Goal: Task Accomplishment & Management: Complete application form

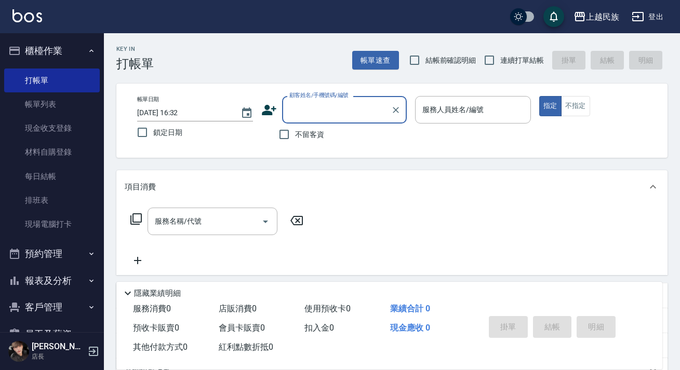
click at [324, 108] on input "顧客姓名/手機號碼/編號" at bounding box center [337, 110] width 100 height 18
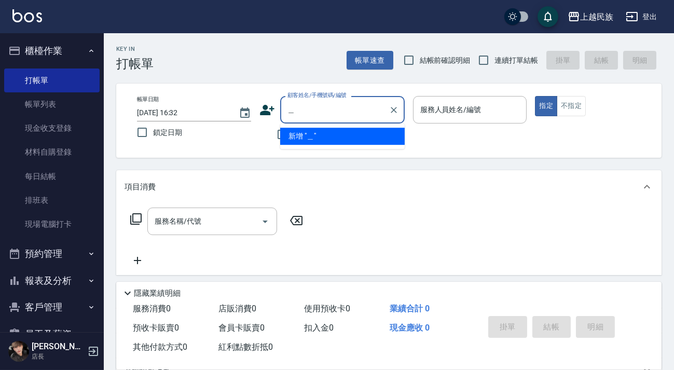
type input "顏"
type input "高"
type input "賴"
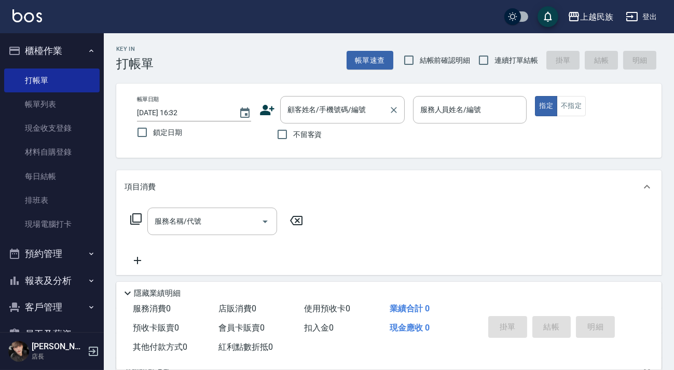
click at [312, 114] on div "顧客姓名/手機號碼/編號 顧客姓名/手機號碼/編號" at bounding box center [342, 110] width 125 height 28
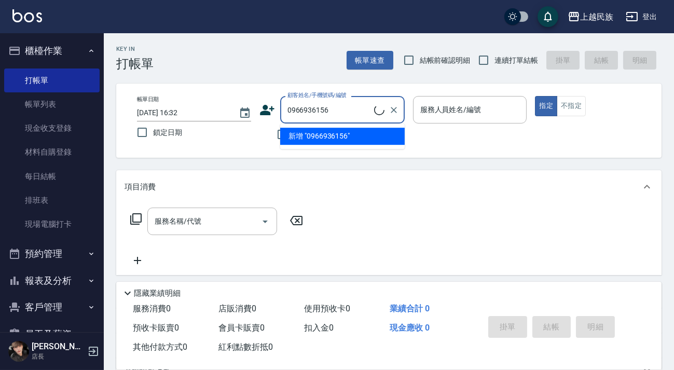
click at [316, 132] on li "新增 "0966936156"" at bounding box center [342, 136] width 125 height 17
type input "0966936156"
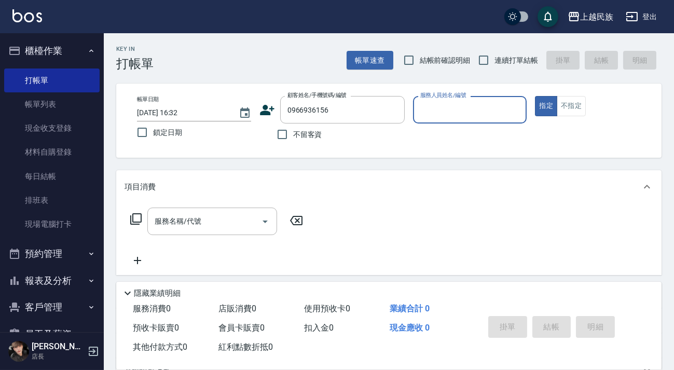
click at [273, 109] on icon at bounding box center [267, 110] width 15 height 10
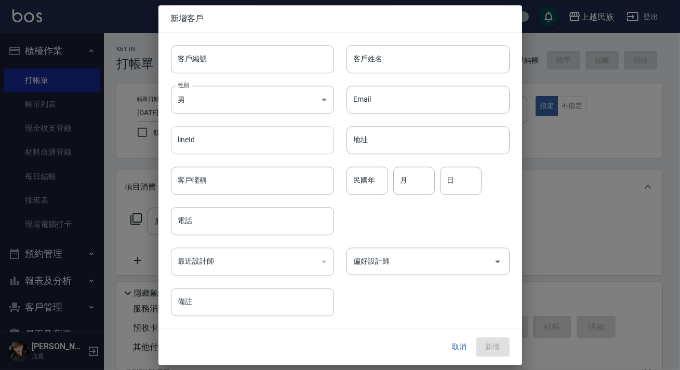
type input "0966936156"
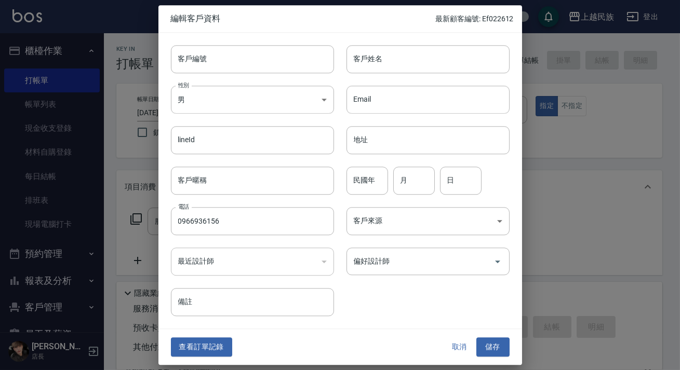
click at [369, 77] on div "Email Email" at bounding box center [421, 93] width 175 height 40
click at [369, 57] on input "客戶姓名" at bounding box center [427, 59] width 163 height 28
type input "張揚"
click at [392, 214] on body "上越民族 登出 櫃檯作業 打帳單 帳單列表 現金收支登錄 材料自購登錄 每日結帳 排班表 現場電腦打卡 預約管理 預約管理 單日預約紀錄 單週預約紀錄 報表及…" at bounding box center [340, 253] width 680 height 506
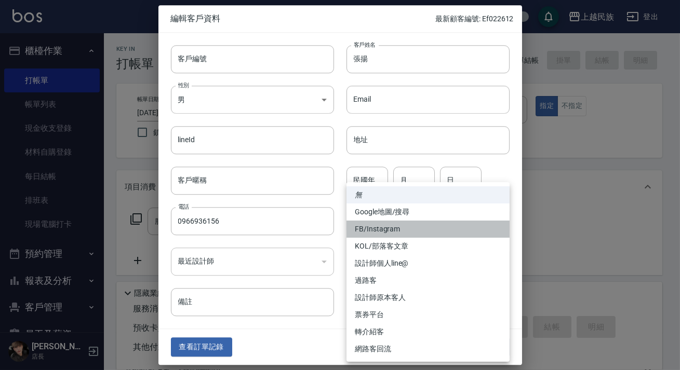
click at [409, 229] on li "FB/Instagram" at bounding box center [427, 229] width 163 height 17
type input "FB/Instagram"
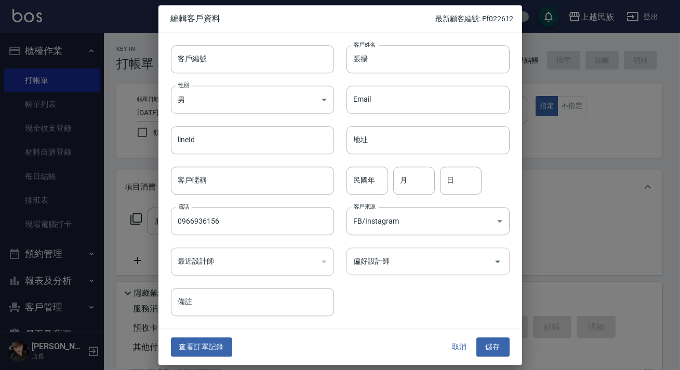
click at [430, 264] on input "偏好設計師" at bounding box center [420, 261] width 138 height 18
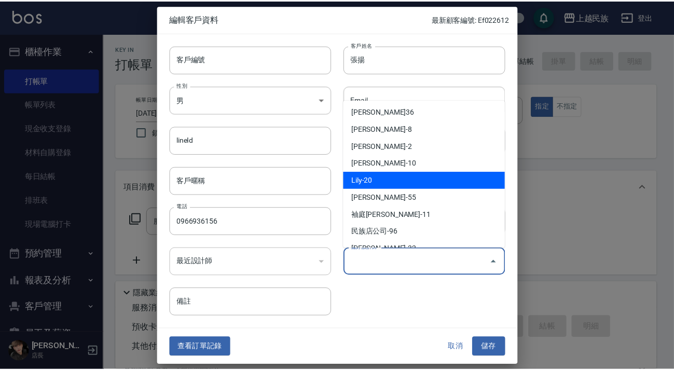
scroll to position [57, 0]
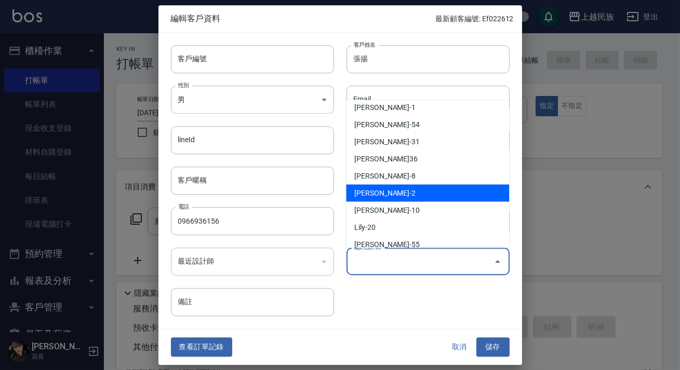
click at [404, 192] on li "[PERSON_NAME]-2" at bounding box center [427, 192] width 163 height 17
type input "[PERSON_NAME]"
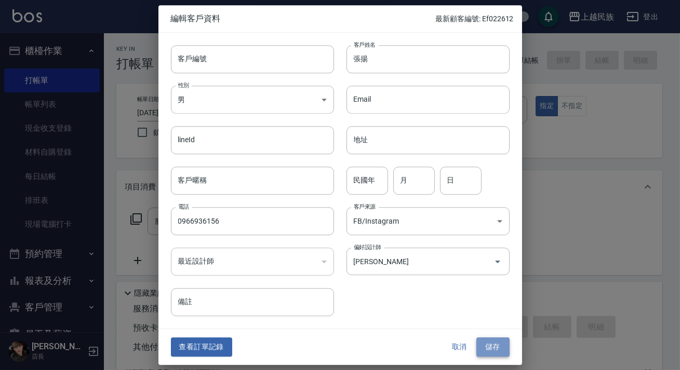
click at [490, 349] on button "儲存" at bounding box center [492, 347] width 33 height 19
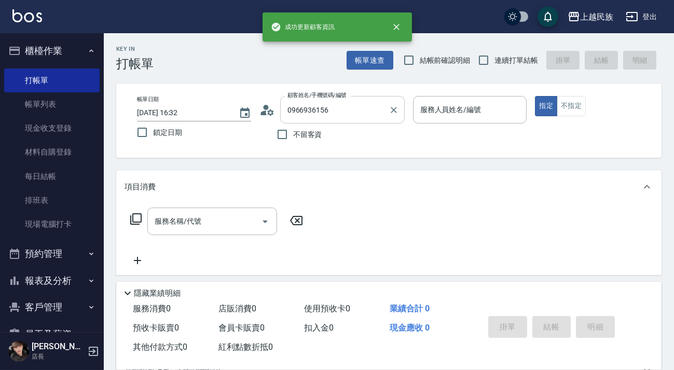
click at [383, 112] on input "0966936156" at bounding box center [335, 110] width 100 height 18
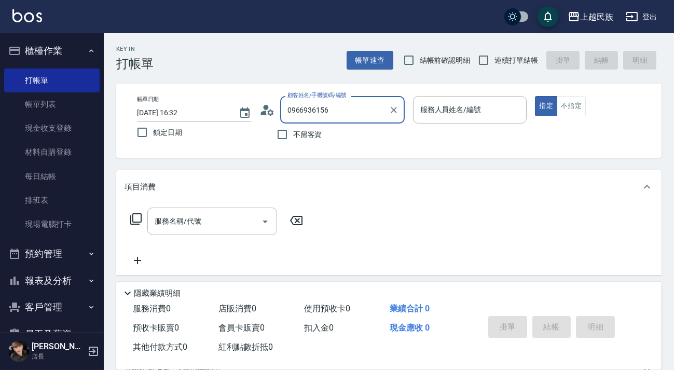
click at [385, 112] on div "0966936156 顧客姓名/手機號碼/編號" at bounding box center [342, 110] width 125 height 28
click at [387, 112] on button "Clear" at bounding box center [394, 110] width 15 height 15
click at [430, 139] on div "帳單日期 [DATE] 16:32 鎖定日期 顧客姓名/手機號碼/編號 顧客姓名/手機號碼/編號 不留客資 服務人員姓名/編號 服務人員姓名/編號 指定 不指定" at bounding box center [389, 120] width 521 height 49
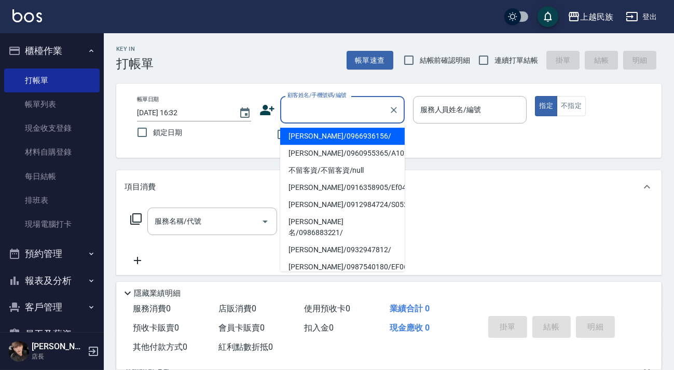
click at [374, 115] on input "顧客姓名/手機號碼/編號" at bounding box center [335, 110] width 100 height 18
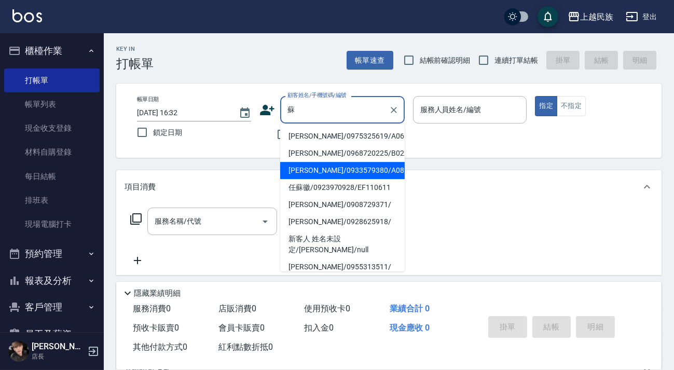
click at [366, 175] on li "[PERSON_NAME]/0933579380/A082111" at bounding box center [342, 170] width 125 height 17
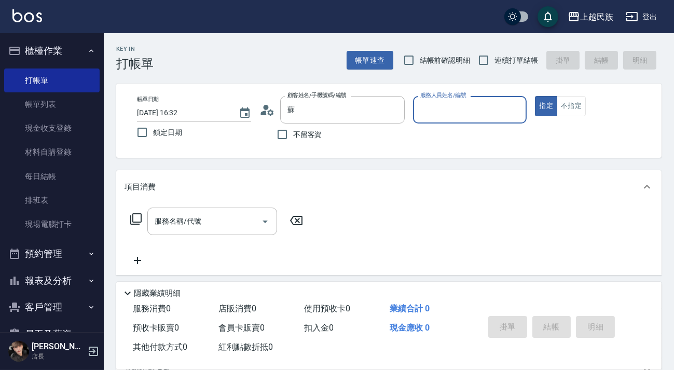
type input "[PERSON_NAME]/0933579380/A082111"
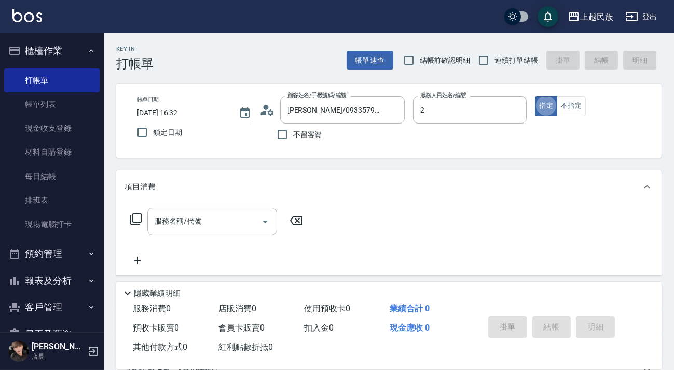
type input "[PERSON_NAME]-2"
type button "true"
click at [491, 57] on input "連續打單結帳" at bounding box center [484, 60] width 22 height 22
checkbox input "true"
click at [202, 223] on input "服務名稱/代號" at bounding box center [204, 221] width 105 height 18
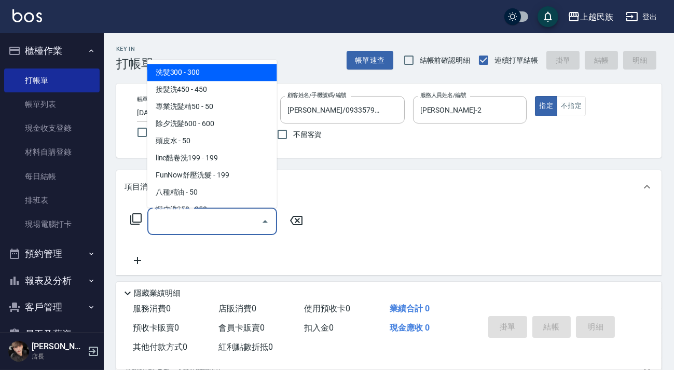
click at [232, 71] on span "洗髮300 - 300" at bounding box center [212, 72] width 130 height 17
type input "洗髮300(101)"
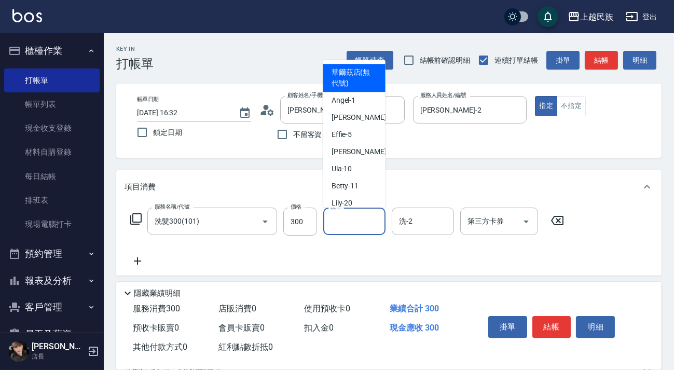
click at [349, 223] on input "洗-1" at bounding box center [354, 221] width 53 height 18
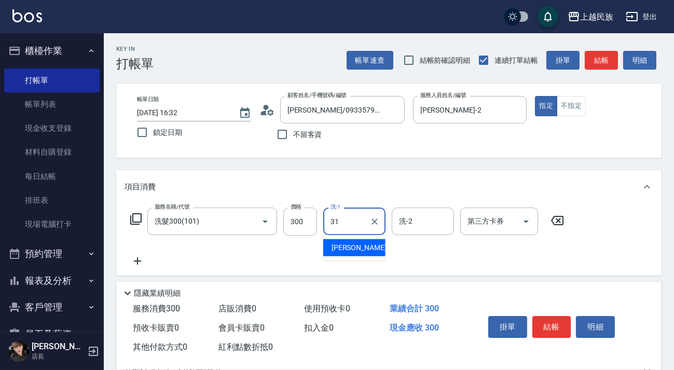
type input "[PERSON_NAME]-31"
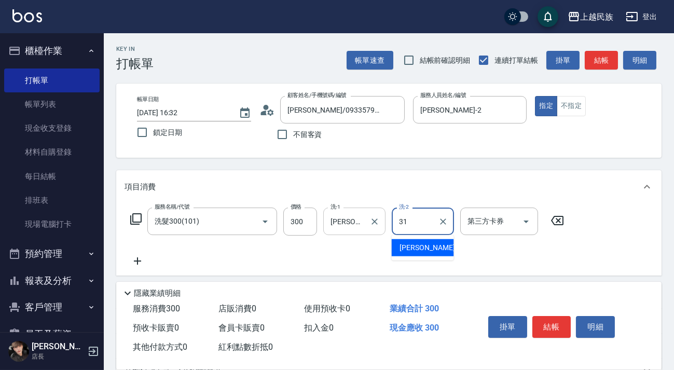
type input "[PERSON_NAME]-31"
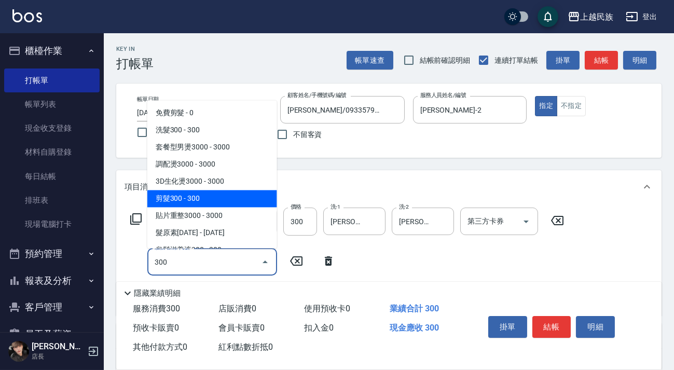
click at [180, 205] on span "剪髮300 - 300" at bounding box center [212, 198] width 130 height 17
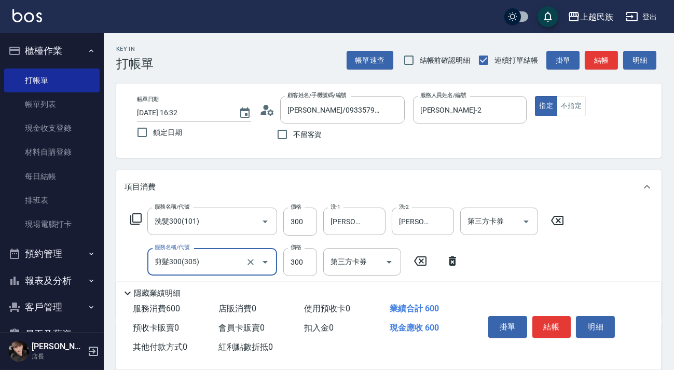
scroll to position [177, 0]
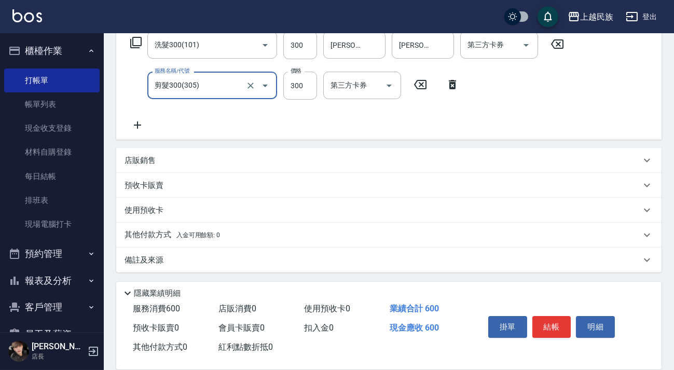
type input "剪髮300(305)"
click at [341, 255] on div "備註及來源" at bounding box center [383, 260] width 517 height 11
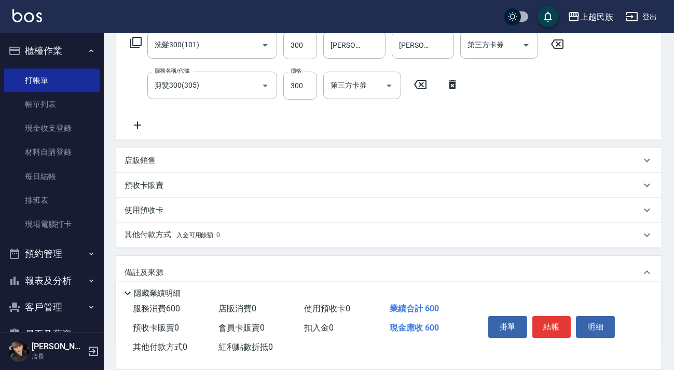
scroll to position [244, 0]
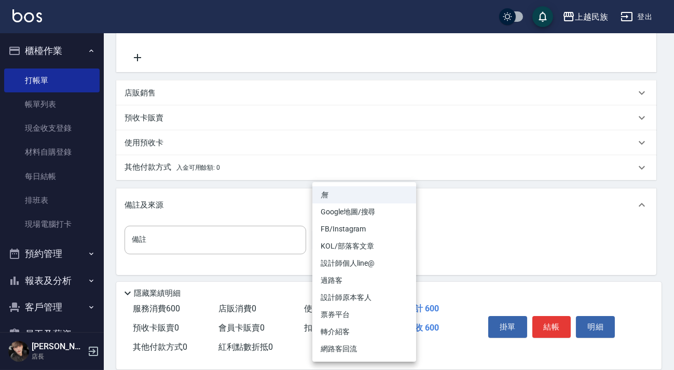
drag, startPoint x: 340, startPoint y: 227, endPoint x: 353, endPoint y: 236, distance: 15.7
click at [341, 228] on body "上越民族 登出 櫃檯作業 打帳單 帳單列表 現金收支登錄 材料自購登錄 每日結帳 排班表 現場電腦打卡 預約管理 預約管理 單日預約紀錄 單週預約紀錄 報表及…" at bounding box center [337, 64] width 674 height 617
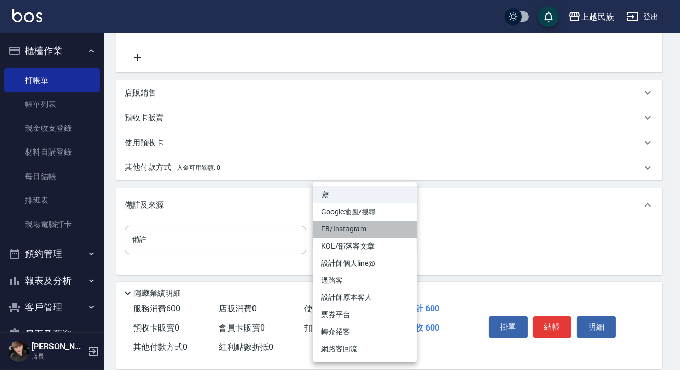
click at [353, 237] on li "FB/Instagram" at bounding box center [365, 229] width 104 height 17
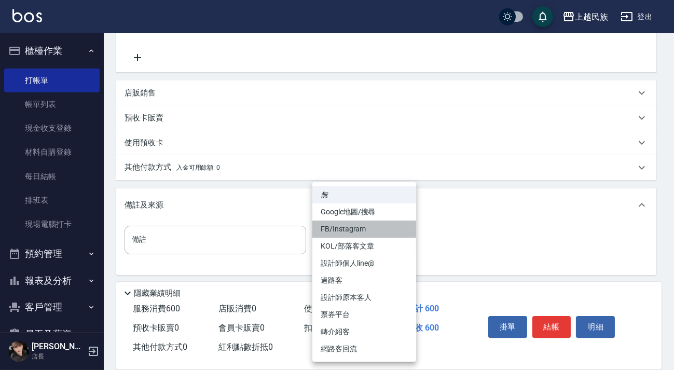
click at [358, 237] on li "FB/Instagram" at bounding box center [365, 229] width 104 height 17
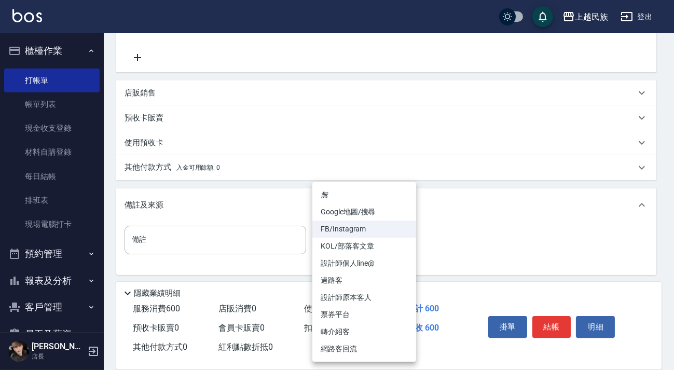
click at [374, 238] on body "上越民族 登出 櫃檯作業 打帳單 帳單列表 現金收支登錄 材料自購登錄 每日結帳 排班表 現場電腦打卡 預約管理 預約管理 單日預約紀錄 單週預約紀錄 報表及…" at bounding box center [337, 64] width 674 height 617
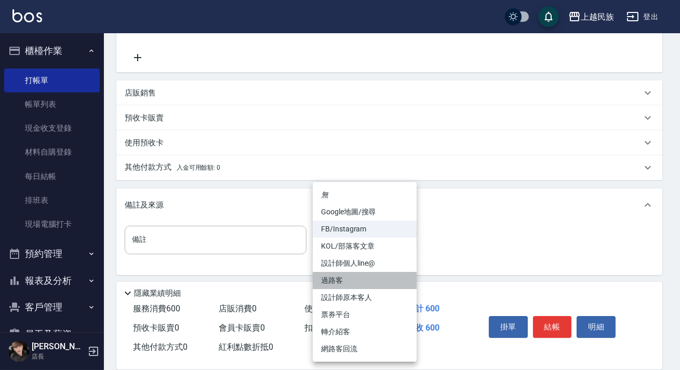
click at [378, 281] on li "過路客" at bounding box center [365, 280] width 104 height 17
type input "過路客"
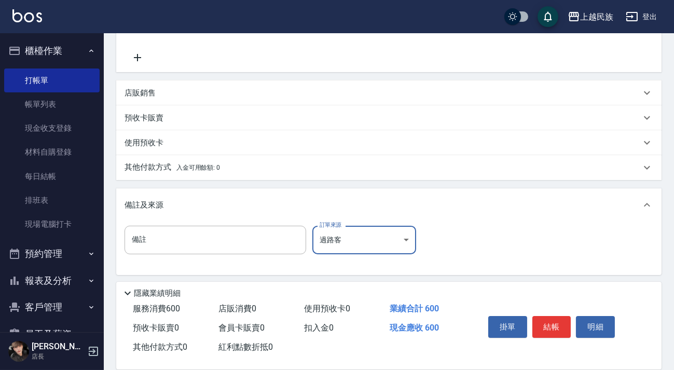
click at [211, 165] on span "入金可用餘額: 0" at bounding box center [199, 167] width 44 height 7
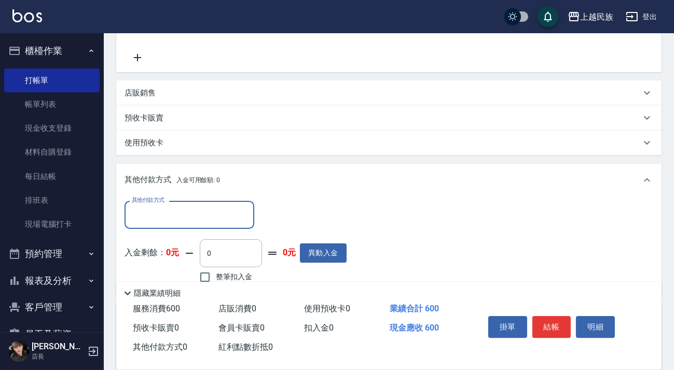
scroll to position [0, 0]
click at [189, 198] on div "其他付款方式 其他付款方式 入金剩餘： 0元 0 ​ 整筆扣入金 0元 異動入金" at bounding box center [389, 245] width 546 height 97
click at [192, 213] on input "其他付款方式" at bounding box center [189, 215] width 120 height 18
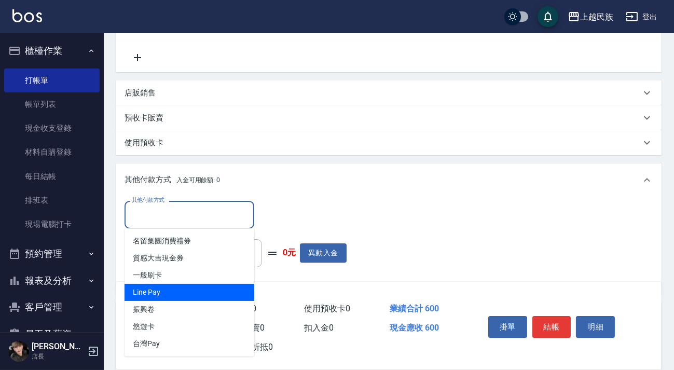
click at [201, 294] on span "Line Pay" at bounding box center [190, 292] width 130 height 17
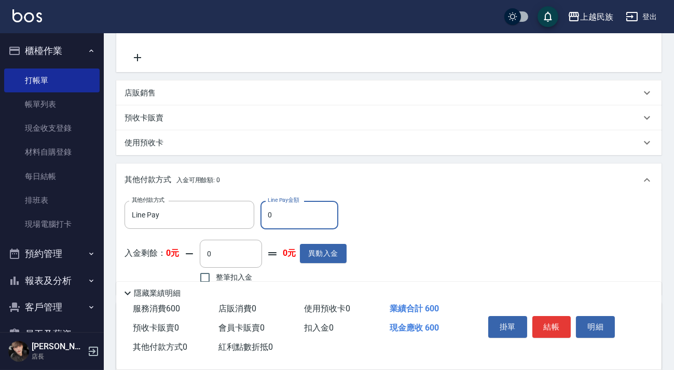
type input "Line Pay"
type input "600"
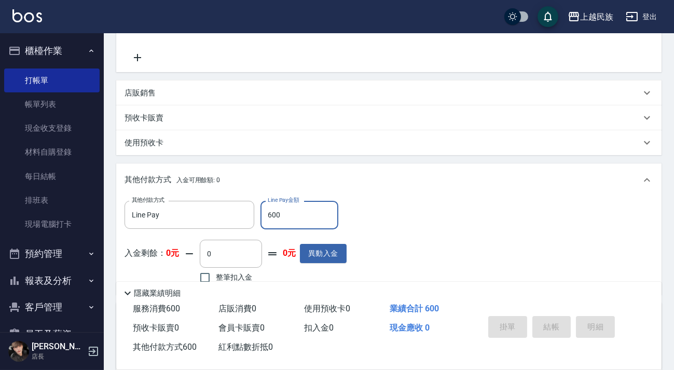
type input "[DATE] 16:59"
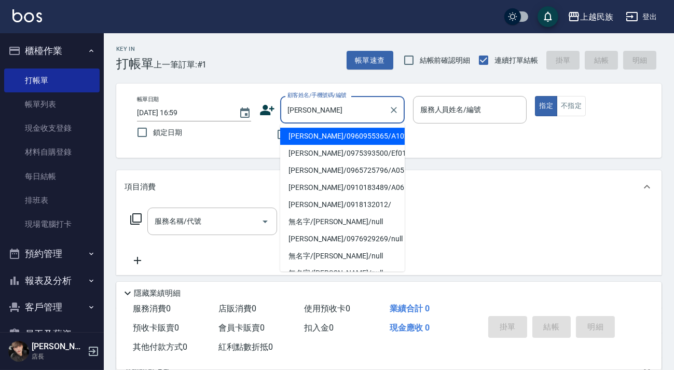
click at [337, 133] on li "[PERSON_NAME]/0960955365/A102411" at bounding box center [342, 136] width 125 height 17
type input "[PERSON_NAME]/0960955365/A102411"
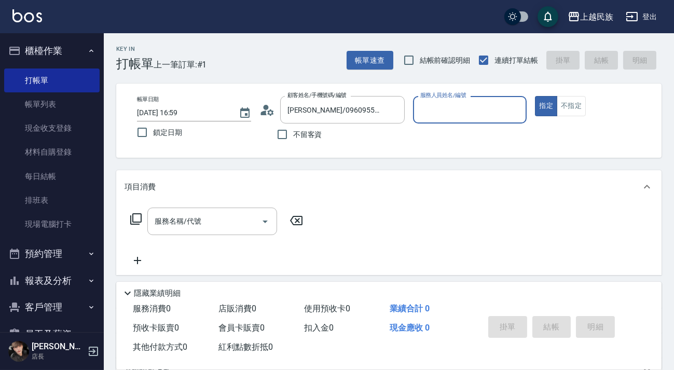
type input "[PERSON_NAME]-2"
click at [535, 96] on button "指定" at bounding box center [546, 106] width 22 height 20
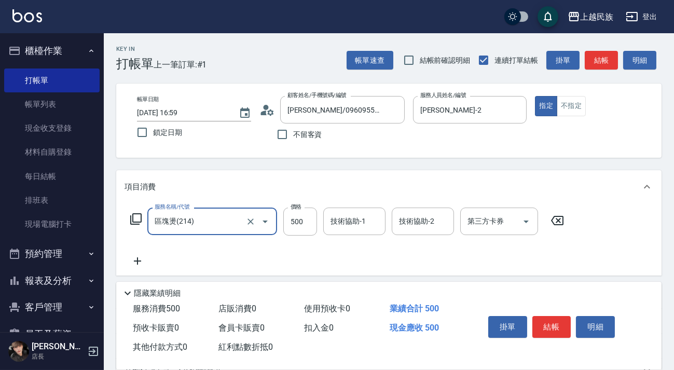
type input "區塊燙(214)"
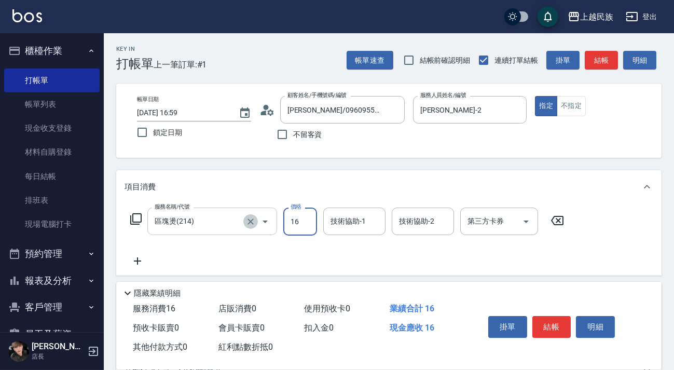
click at [246, 219] on icon "Clear" at bounding box center [251, 221] width 10 height 10
type input "16"
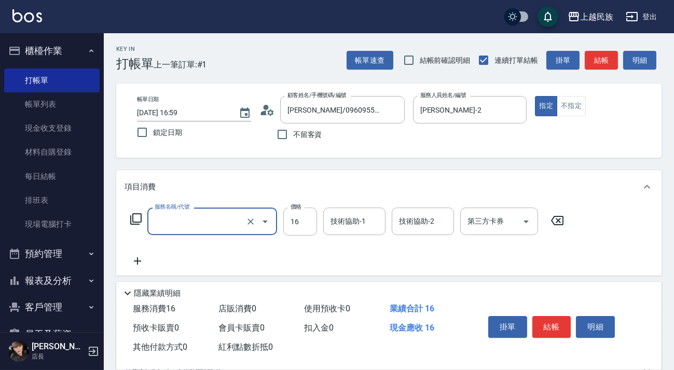
click at [224, 219] on input "服務名稱/代號" at bounding box center [197, 221] width 91 height 18
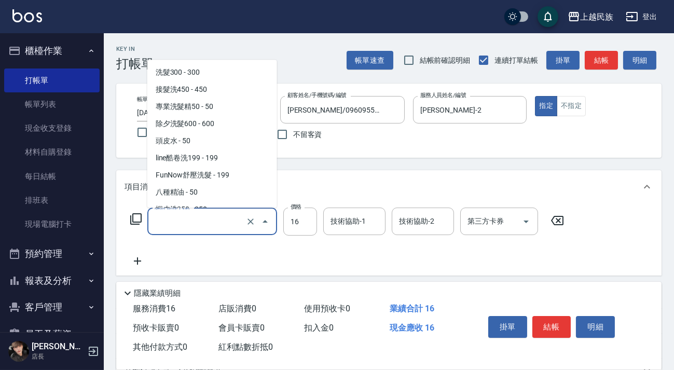
scroll to position [318, 0]
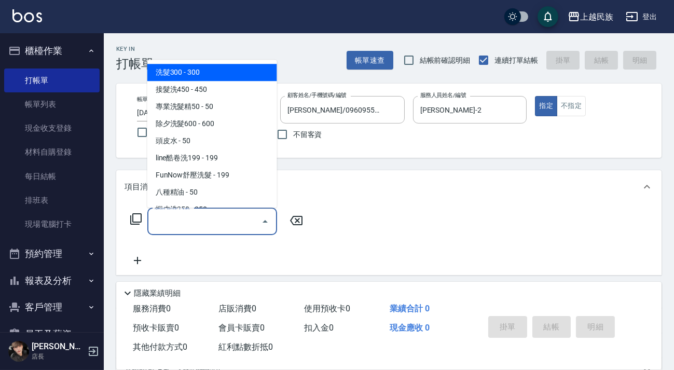
type input "ˊ"
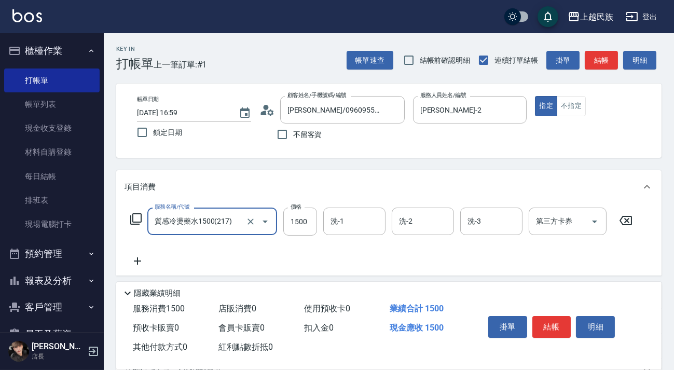
type input "質感冷燙藥水1500(217)"
type input "1600"
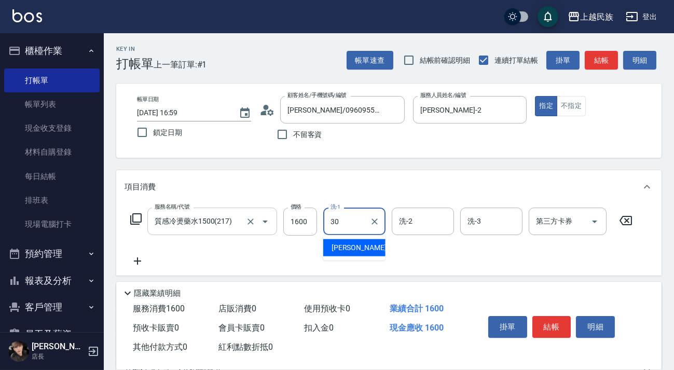
type input "[PERSON_NAME]-30"
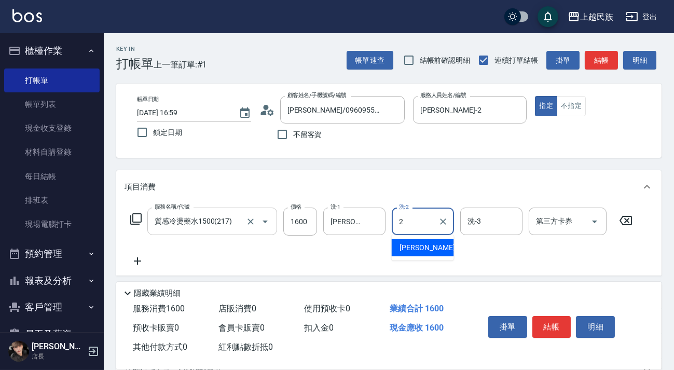
type input "[PERSON_NAME]-2"
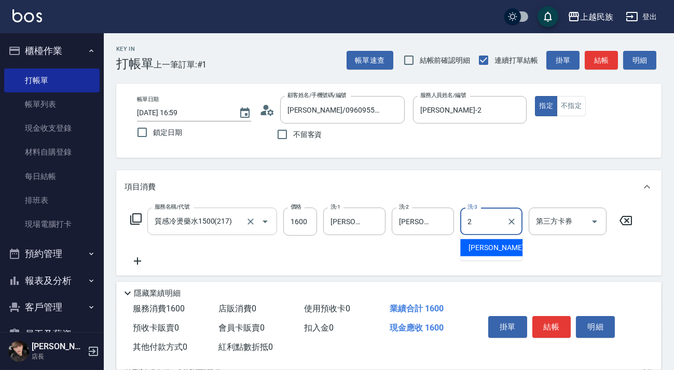
type input "[PERSON_NAME]-2"
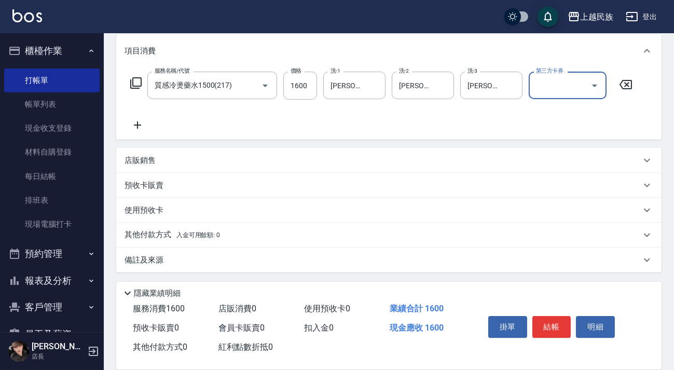
click at [350, 261] on div "備註及來源" at bounding box center [383, 260] width 517 height 11
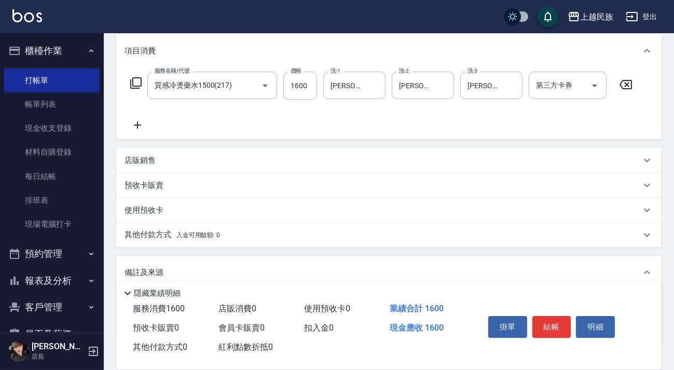
scroll to position [205, 0]
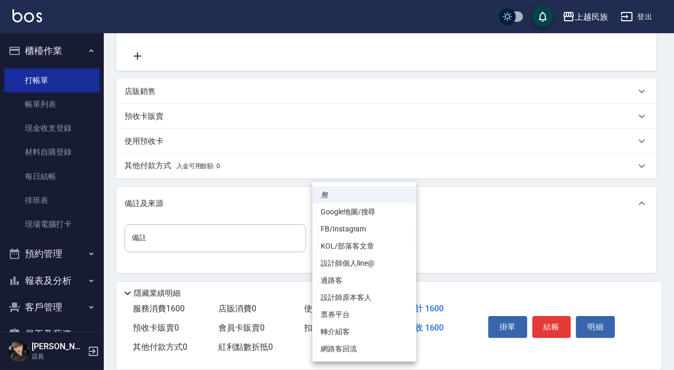
click at [390, 238] on body "上越民族 登出 櫃檯作業 打帳單 帳單列表 現金收支登錄 材料自購登錄 每日結帳 排班表 現場電腦打卡 預約管理 預約管理 單日預約紀錄 單週預約紀錄 報表及…" at bounding box center [337, 83] width 674 height 576
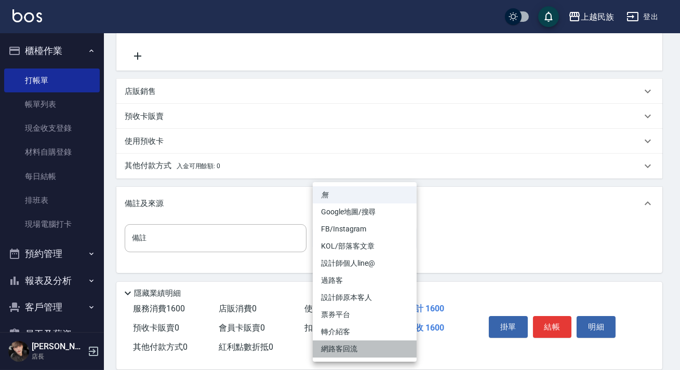
click at [362, 348] on li "網路客回流" at bounding box center [365, 349] width 104 height 17
type input "網路客回流"
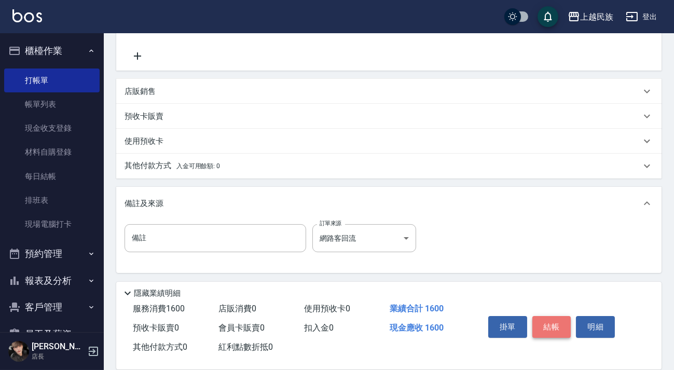
click at [553, 321] on button "結帳" at bounding box center [552, 327] width 39 height 22
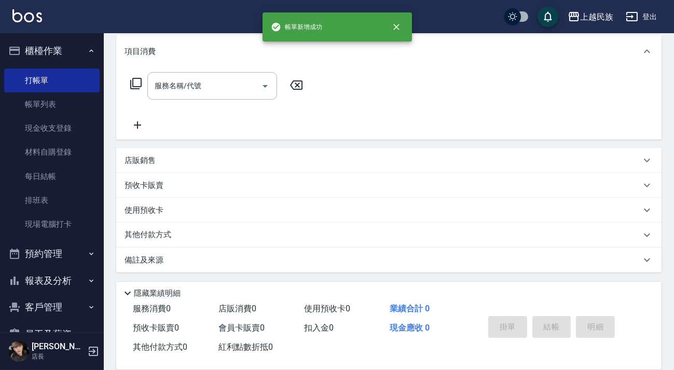
scroll to position [0, 0]
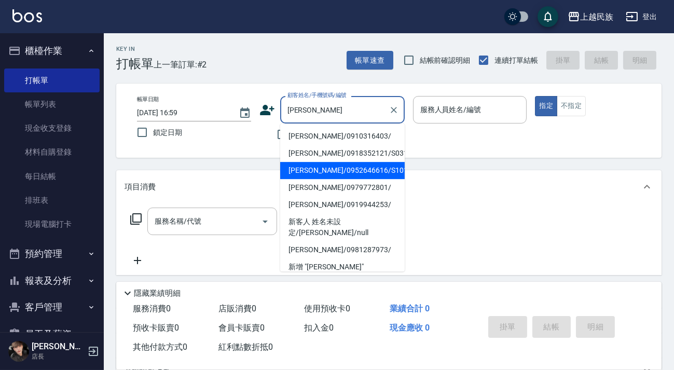
click at [349, 168] on li "[PERSON_NAME]/0952646616/S101622" at bounding box center [342, 170] width 125 height 17
type input "[PERSON_NAME]/0952646616/S101622"
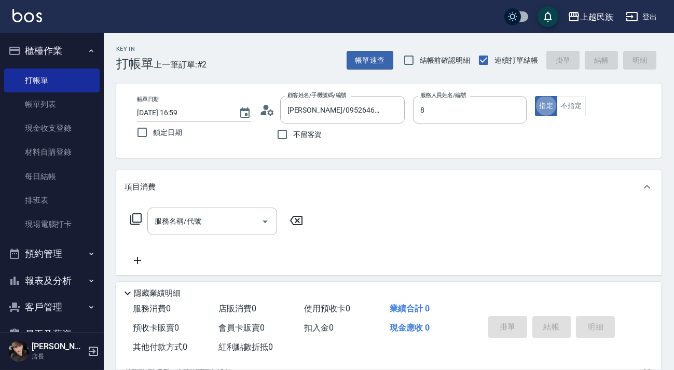
type input "Stella-8"
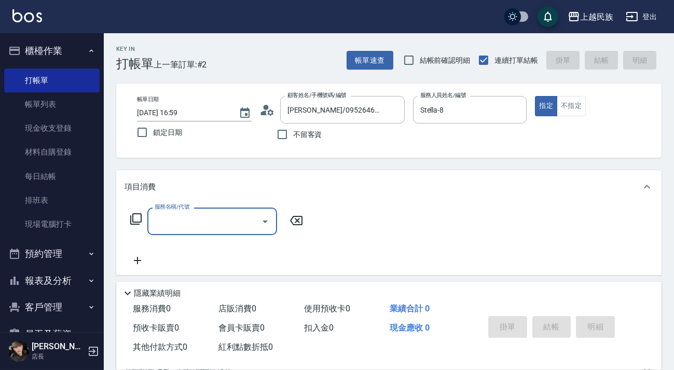
type input "3"
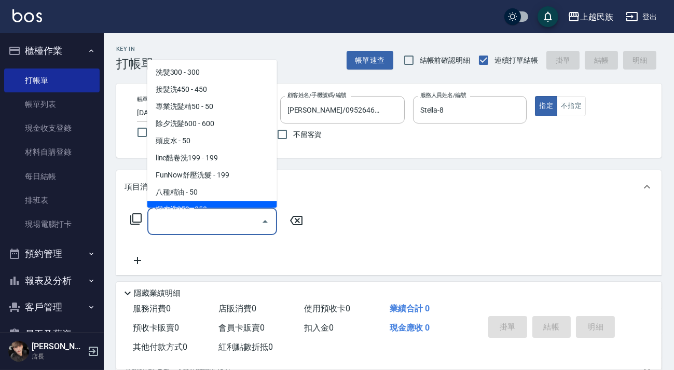
click at [136, 221] on icon at bounding box center [136, 219] width 12 height 12
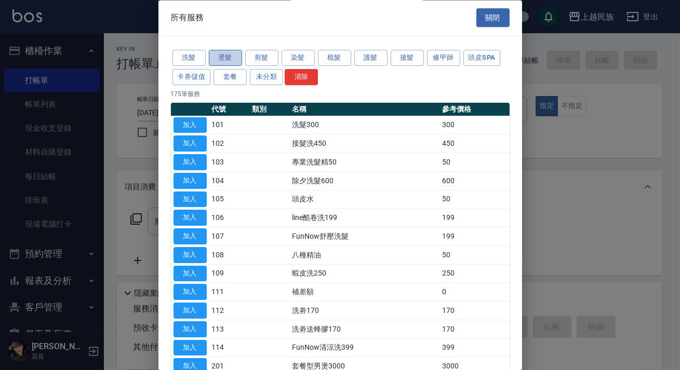
click at [229, 59] on button "燙髮" at bounding box center [225, 58] width 33 height 16
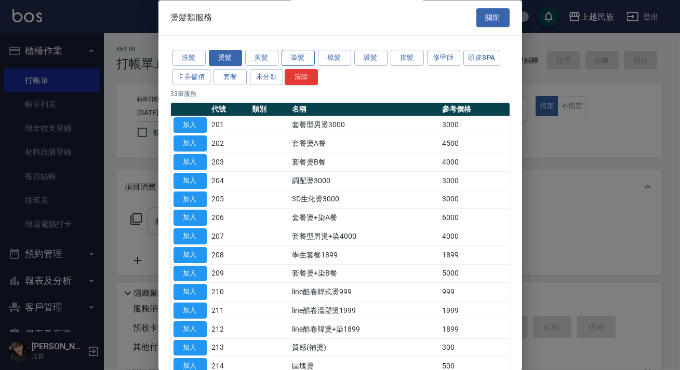
click at [308, 59] on button "染髮" at bounding box center [297, 58] width 33 height 16
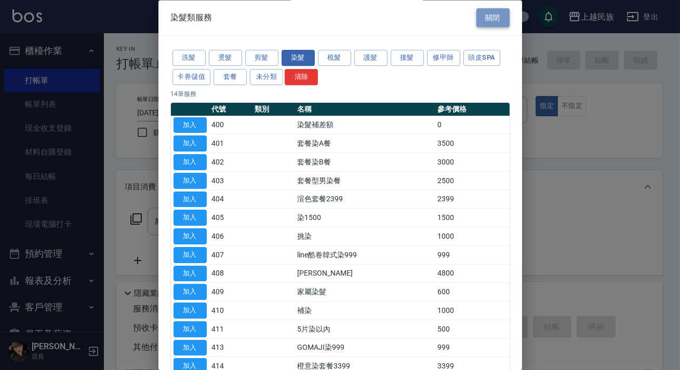
click at [497, 18] on button "關閉" at bounding box center [492, 17] width 33 height 19
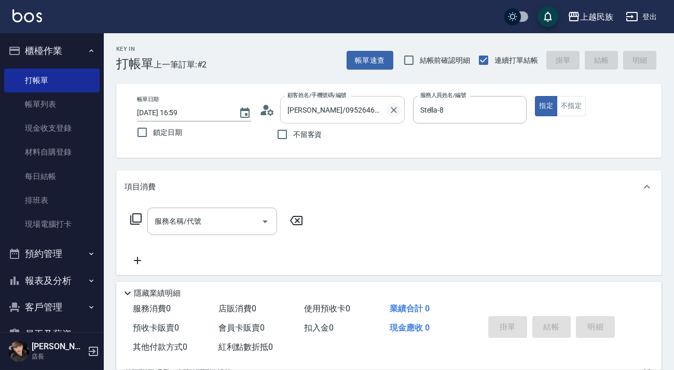
click at [390, 114] on icon "Clear" at bounding box center [394, 110] width 10 height 10
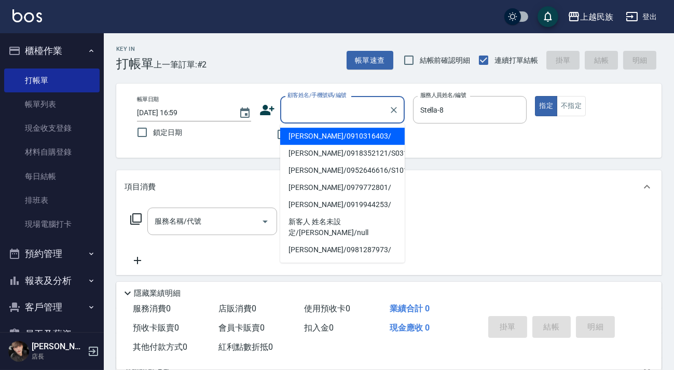
click at [353, 113] on input "顧客姓名/手機號碼/編號" at bounding box center [335, 110] width 100 height 18
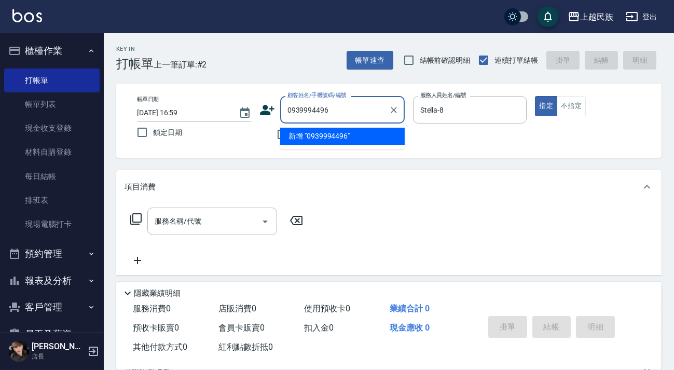
click at [306, 135] on li "新增 "0939994496"" at bounding box center [342, 136] width 125 height 17
type input "0939994496"
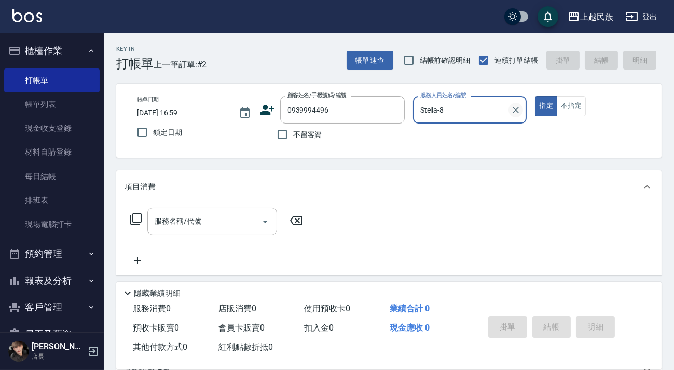
click at [519, 108] on icon "Clear" at bounding box center [516, 110] width 10 height 10
drag, startPoint x: 429, startPoint y: 133, endPoint x: 383, endPoint y: 133, distance: 45.7
click at [425, 133] on p at bounding box center [470, 129] width 114 height 11
click at [270, 109] on icon at bounding box center [267, 110] width 15 height 10
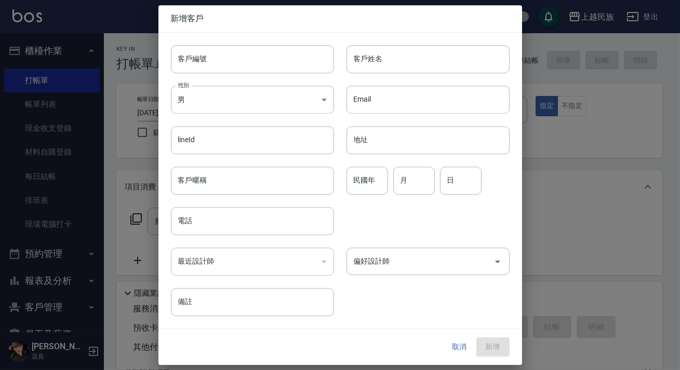
type input "0939994496"
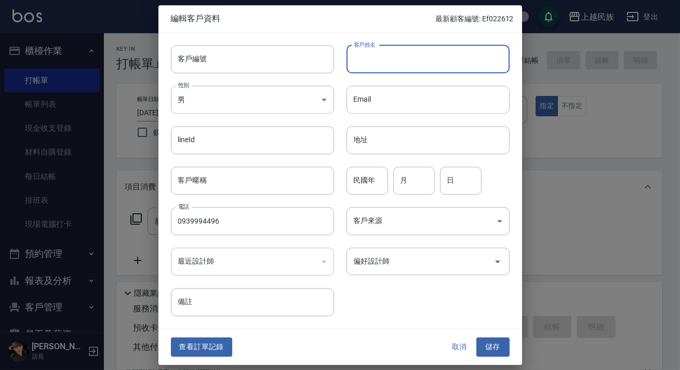
click at [417, 64] on input "客戶姓名" at bounding box center [427, 59] width 163 height 28
type input "[PERSON_NAME]"
click at [403, 227] on body "上越民族 登出 櫃檯作業 打帳單 帳單列表 現金收支登錄 材料自購登錄 每日結帳 排班表 現場電腦打卡 預約管理 預約管理 單日預約紀錄 單週預約紀錄 報表及…" at bounding box center [340, 253] width 680 height 506
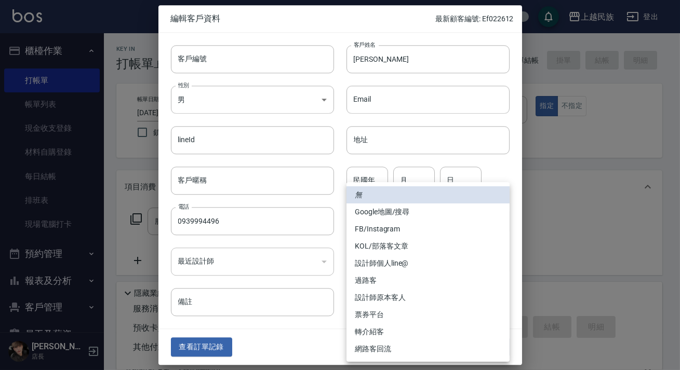
click at [405, 277] on li "過路客" at bounding box center [427, 280] width 163 height 17
type input "過路客"
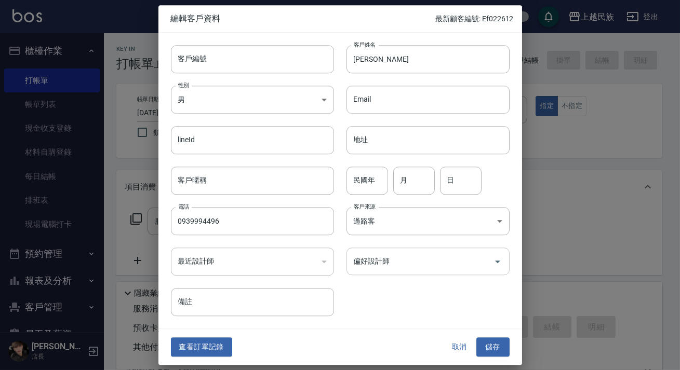
click at [412, 261] on input "偏好設計師" at bounding box center [420, 261] width 138 height 18
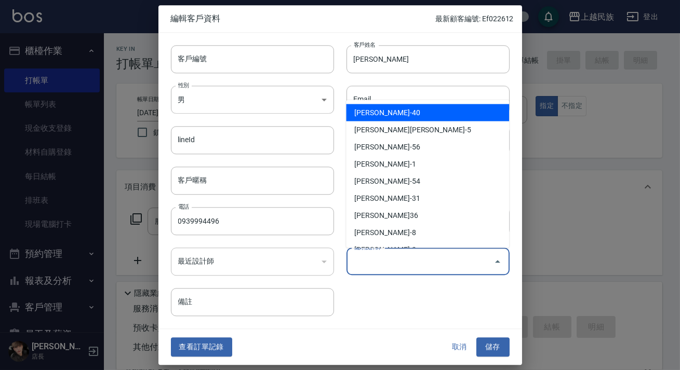
type input "[PERSON_NAME]"
click at [449, 312] on div "客戶編號 客戶編號 客戶姓名 [PERSON_NAME] 客戶姓名 性別 男 [DEMOGRAPHIC_DATA] 性別 Email Email lineId…" at bounding box center [333, 175] width 351 height 284
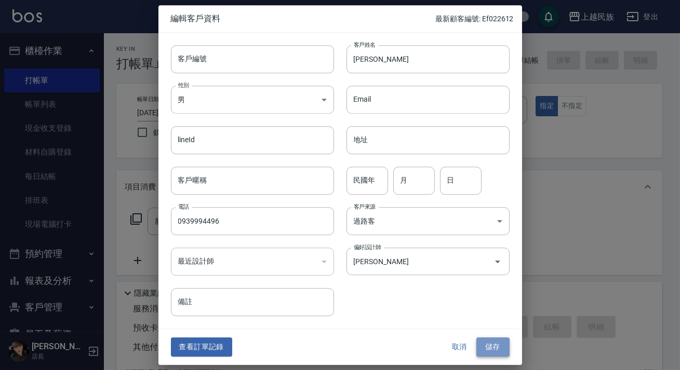
click at [498, 347] on button "儲存" at bounding box center [492, 347] width 33 height 19
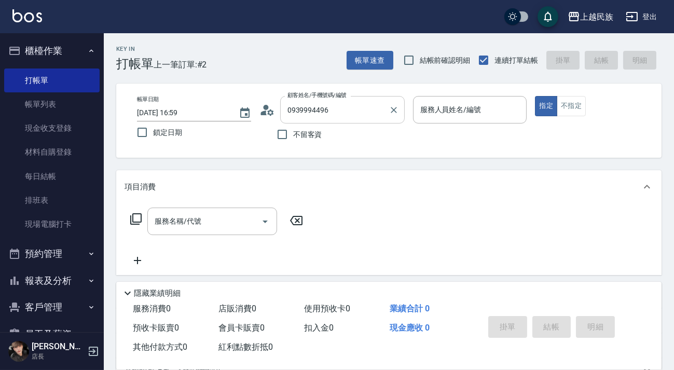
click at [368, 119] on div "0939994496 顧客姓名/手機號碼/編號" at bounding box center [342, 110] width 125 height 28
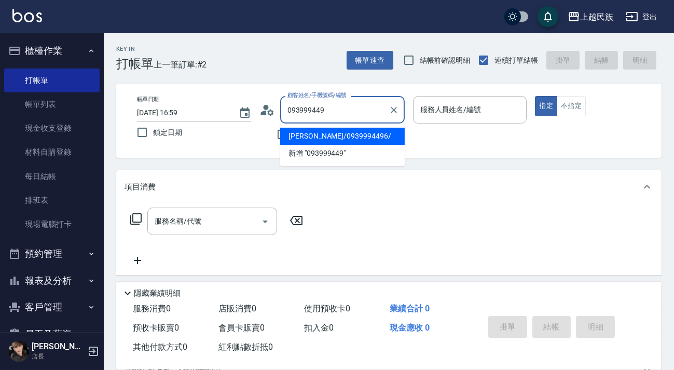
click at [312, 140] on li "[PERSON_NAME]/0939994496/" at bounding box center [342, 136] width 125 height 17
type input "[PERSON_NAME]/0939994496/"
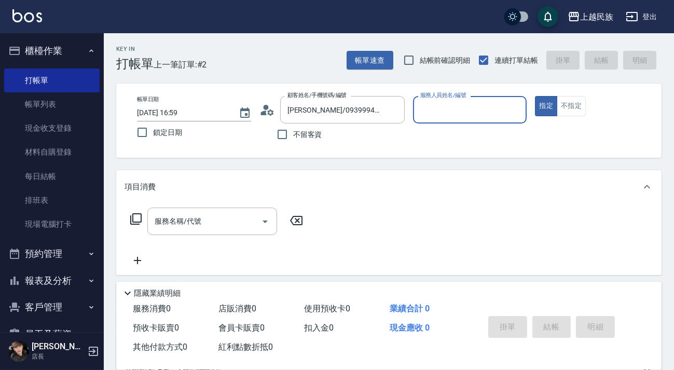
type input "[PERSON_NAME]-40"
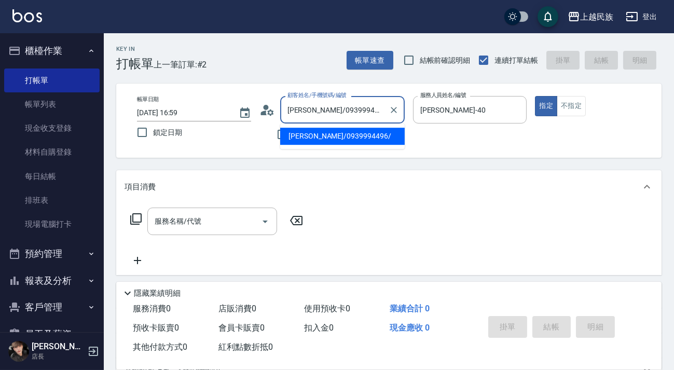
click at [357, 111] on input "[PERSON_NAME]/0939994496/" at bounding box center [335, 110] width 100 height 18
type input "[PERSON_NAME]/093999449"
click at [389, 110] on icon "Clear" at bounding box center [394, 110] width 10 height 10
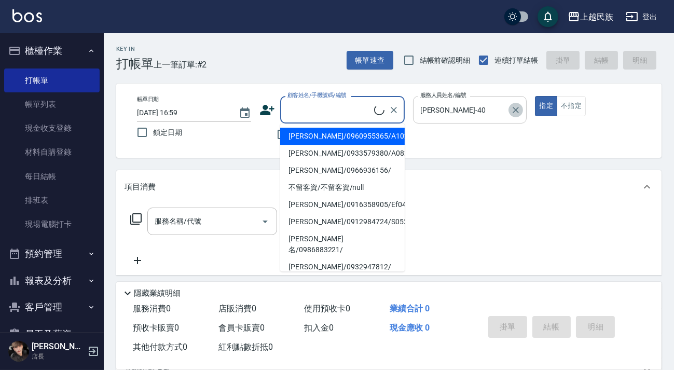
click at [519, 112] on icon "Clear" at bounding box center [516, 110] width 6 height 6
